Goal: Communication & Community: Answer question/provide support

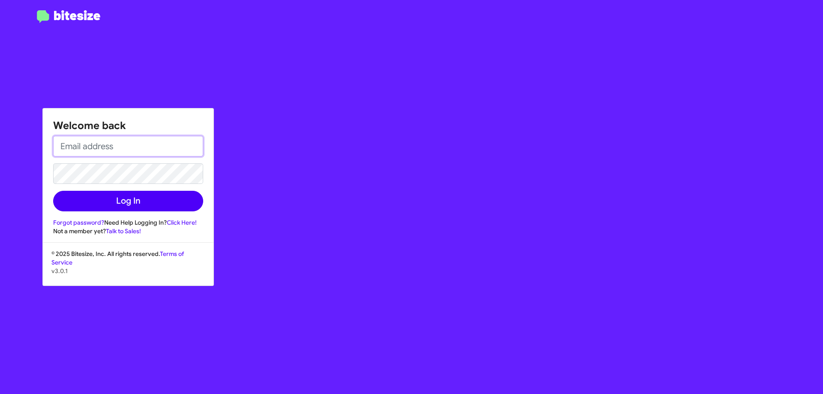
type input "[EMAIL_ADDRESS][DOMAIN_NAME]"
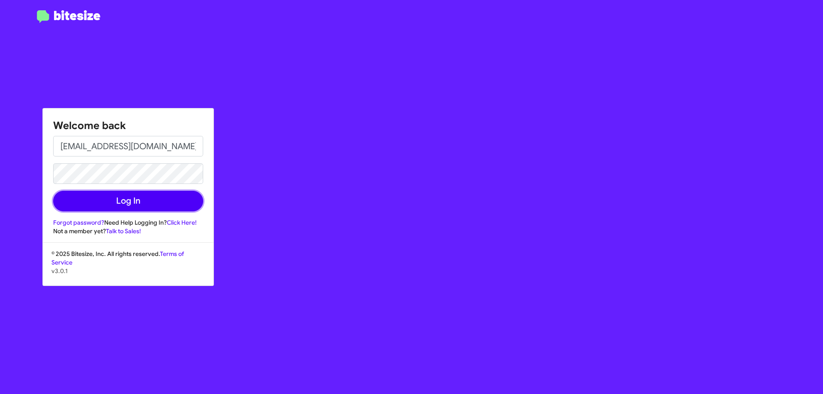
click at [85, 204] on button "Log In" at bounding box center [128, 201] width 150 height 21
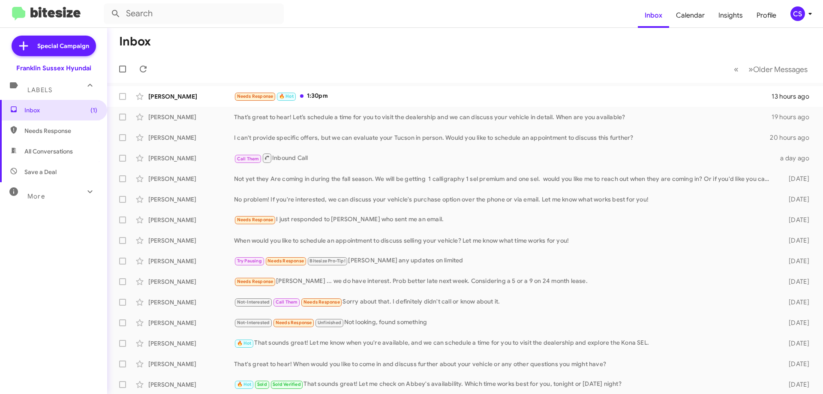
click at [49, 155] on span "All Conversations" at bounding box center [48, 151] width 48 height 9
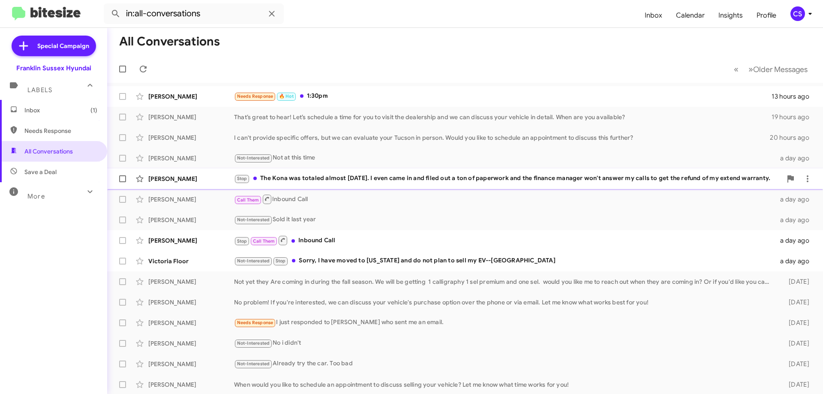
click at [354, 180] on div "Stop The Kona was totaled almost [DATE]. I even came in and filed out a ton of …" at bounding box center [508, 179] width 548 height 10
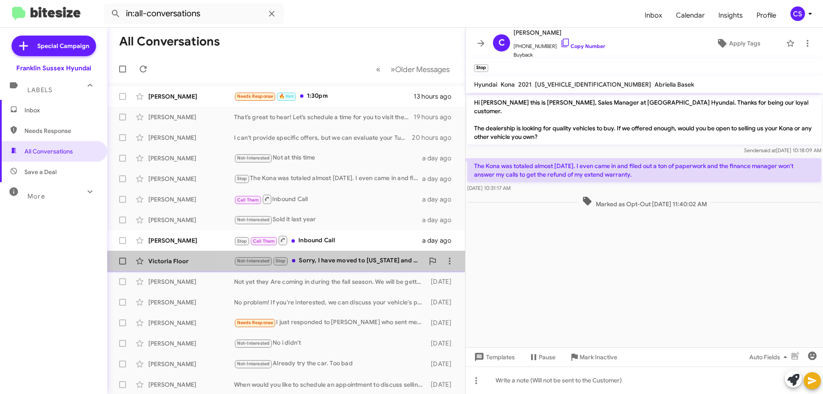
click at [373, 263] on div "Not-Interested Stop Sorry, I have moved to [US_STATE] and do not plan to sell m…" at bounding box center [329, 261] width 190 height 10
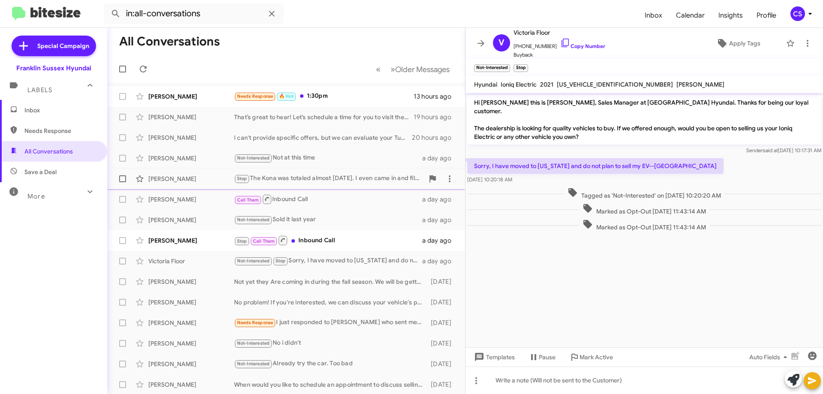
click at [322, 176] on div "Stop The Kona was totaled almost [DATE]. I even came in and filed out a ton of …" at bounding box center [329, 179] width 190 height 10
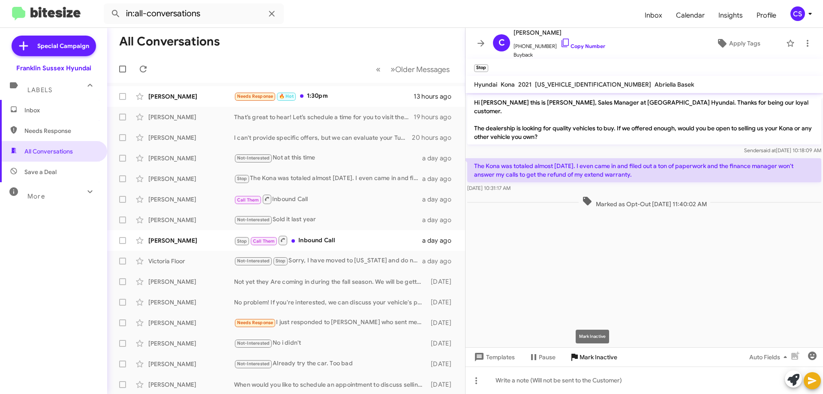
click at [592, 359] on span "Mark Inactive" at bounding box center [599, 356] width 38 height 15
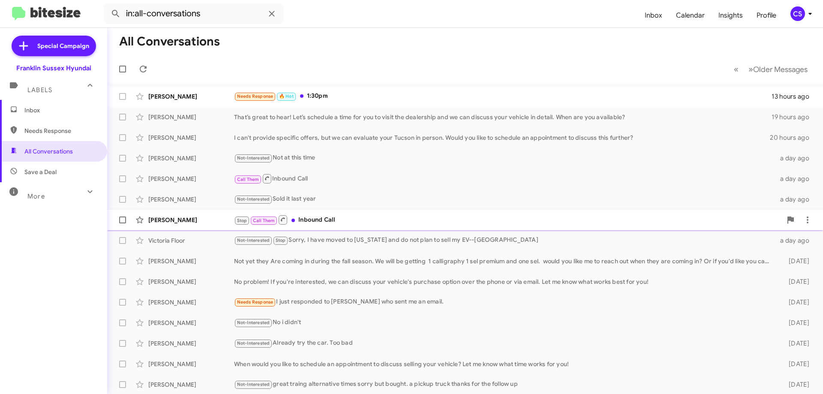
click at [349, 218] on div "Stop Call Them Inbound Call" at bounding box center [508, 219] width 548 height 11
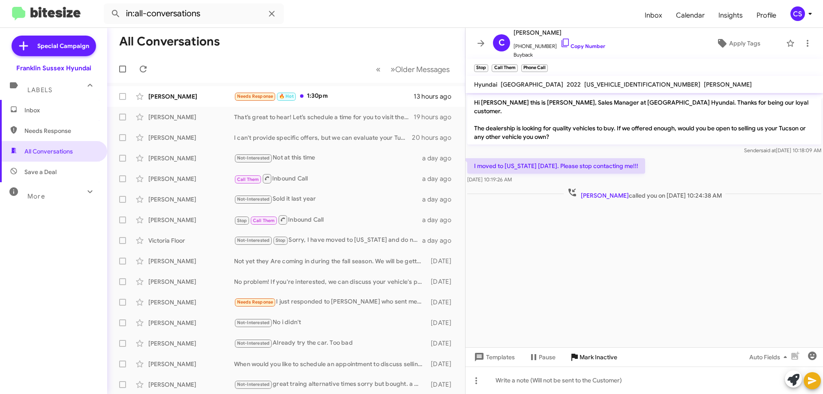
click at [605, 356] on span "Mark Inactive" at bounding box center [599, 356] width 38 height 15
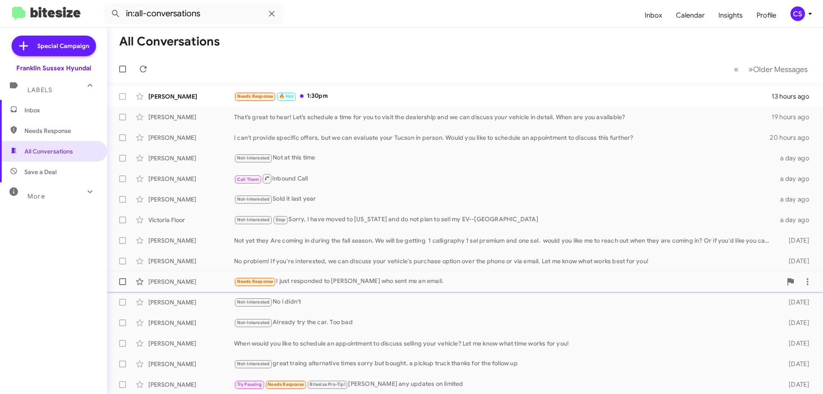
click at [439, 282] on div "Needs Response I just responded to [PERSON_NAME] who sent me an email." at bounding box center [508, 282] width 548 height 10
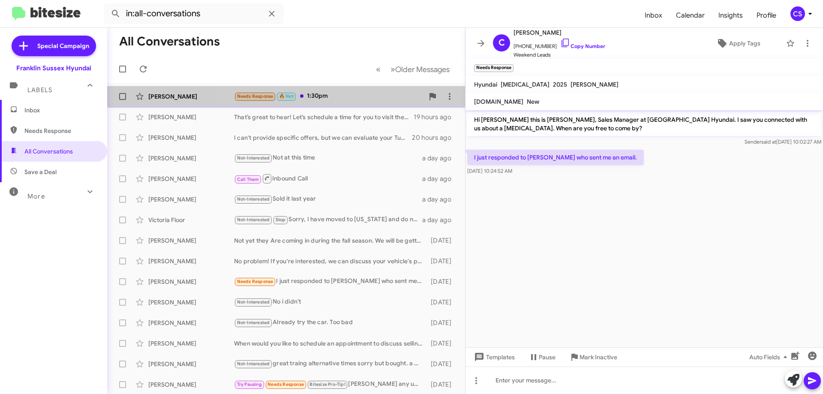
click at [359, 91] on div "Needs Response 🔥 Hot 1:30pm" at bounding box center [329, 96] width 190 height 10
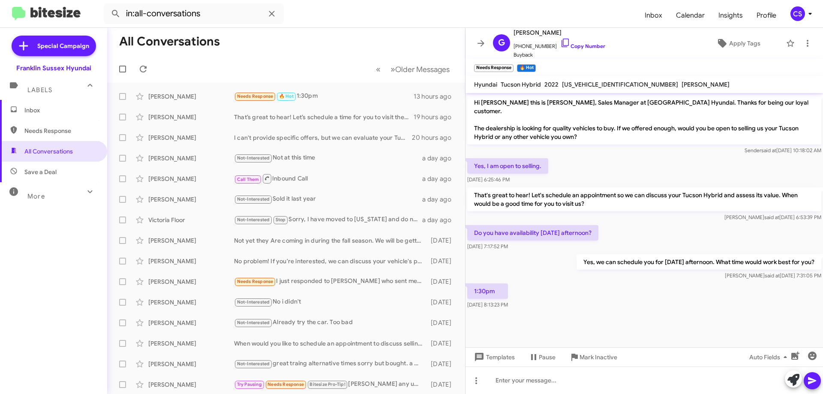
click at [48, 172] on span "Save a Deal" at bounding box center [40, 172] width 32 height 9
type input "in:not-interested"
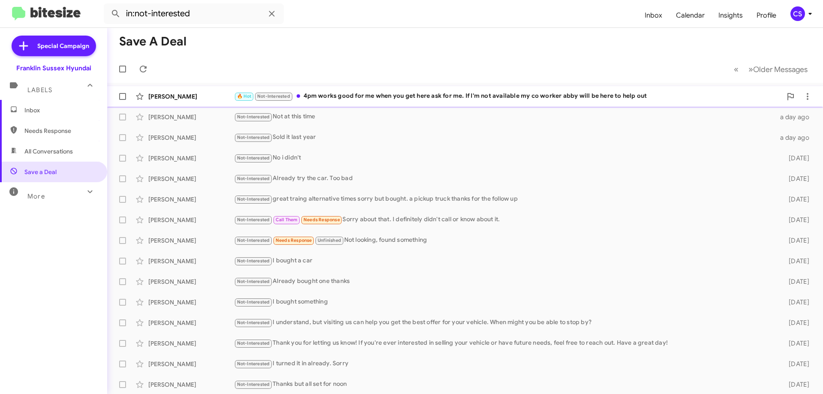
click at [393, 97] on div "🔥 Hot Not-Interested 4pm works good for me when you get here ask for me. If I'm…" at bounding box center [508, 96] width 548 height 10
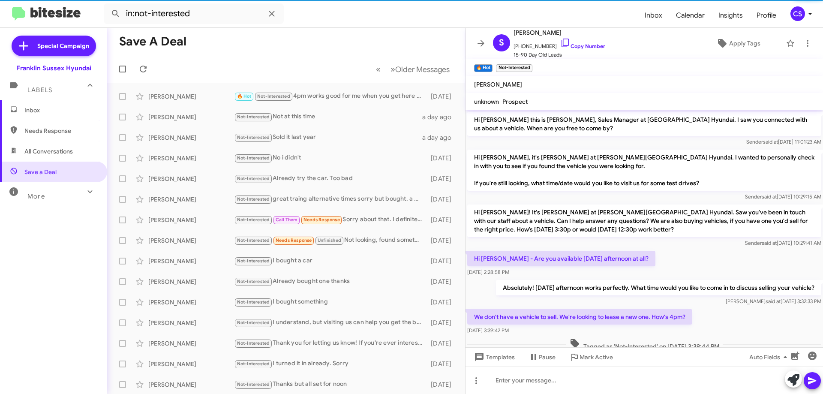
scroll to position [34, 0]
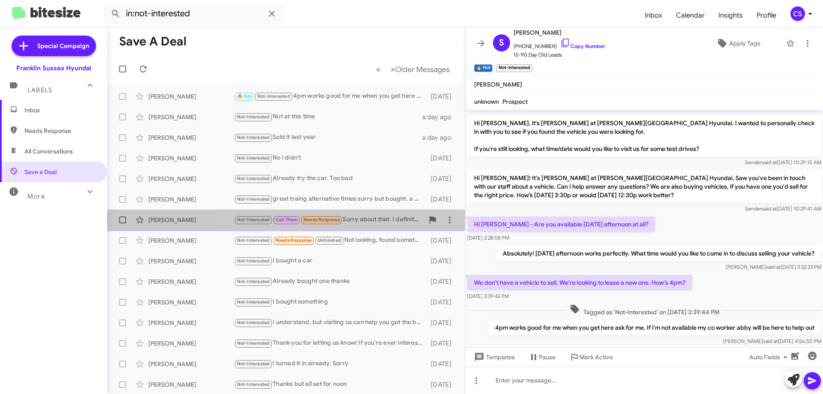
click at [373, 218] on div "Not-Interested Call Them Needs Response Sorry about that. I definitely didn't c…" at bounding box center [329, 220] width 190 height 10
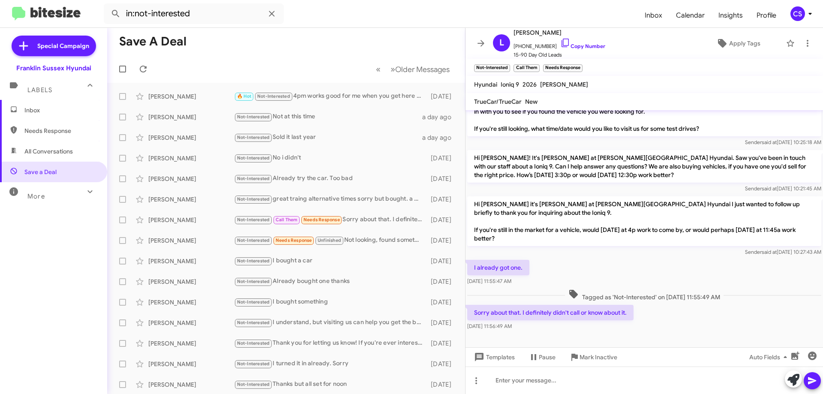
click at [67, 105] on span "Inbox" at bounding box center [53, 110] width 107 height 21
